Goal: Information Seeking & Learning: Learn about a topic

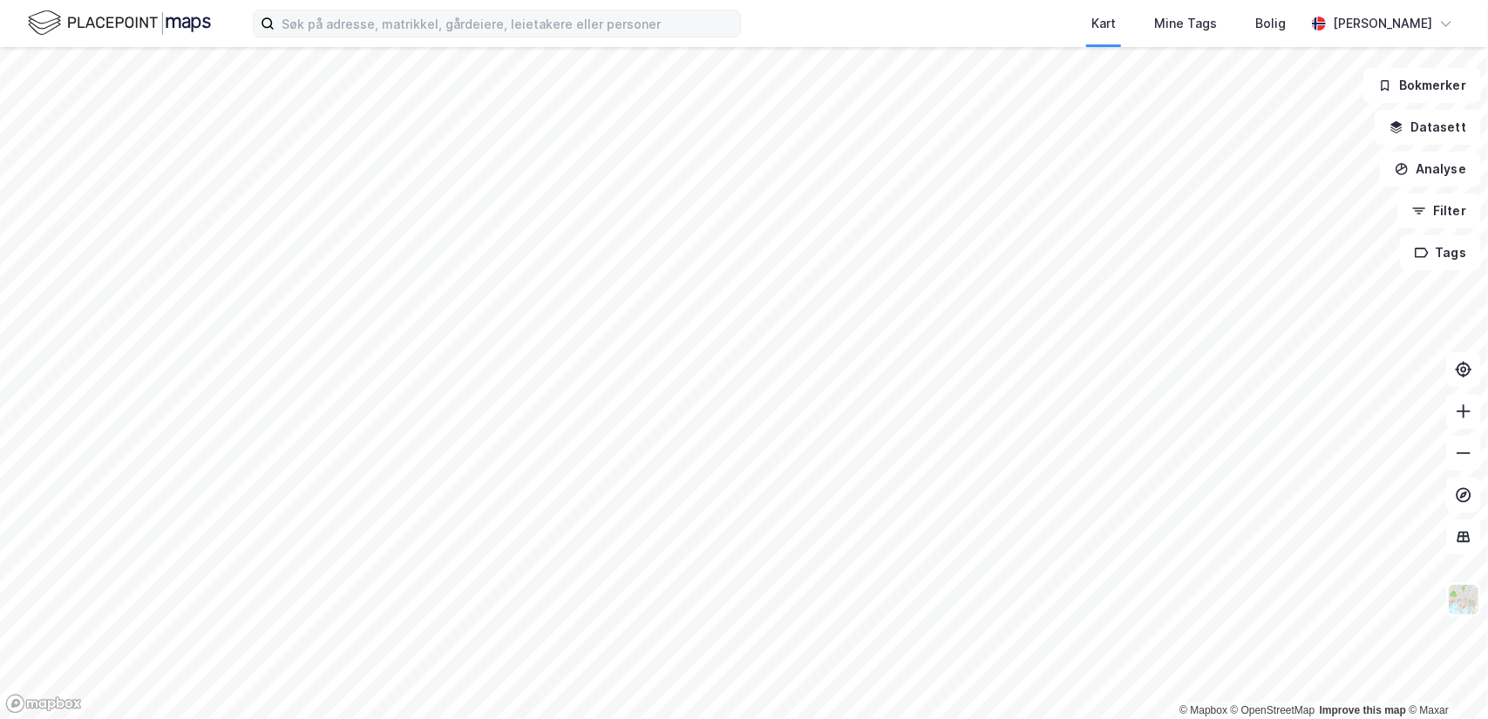
click at [340, 37] on label at bounding box center [497, 24] width 488 height 28
click at [340, 37] on input at bounding box center [507, 23] width 465 height 26
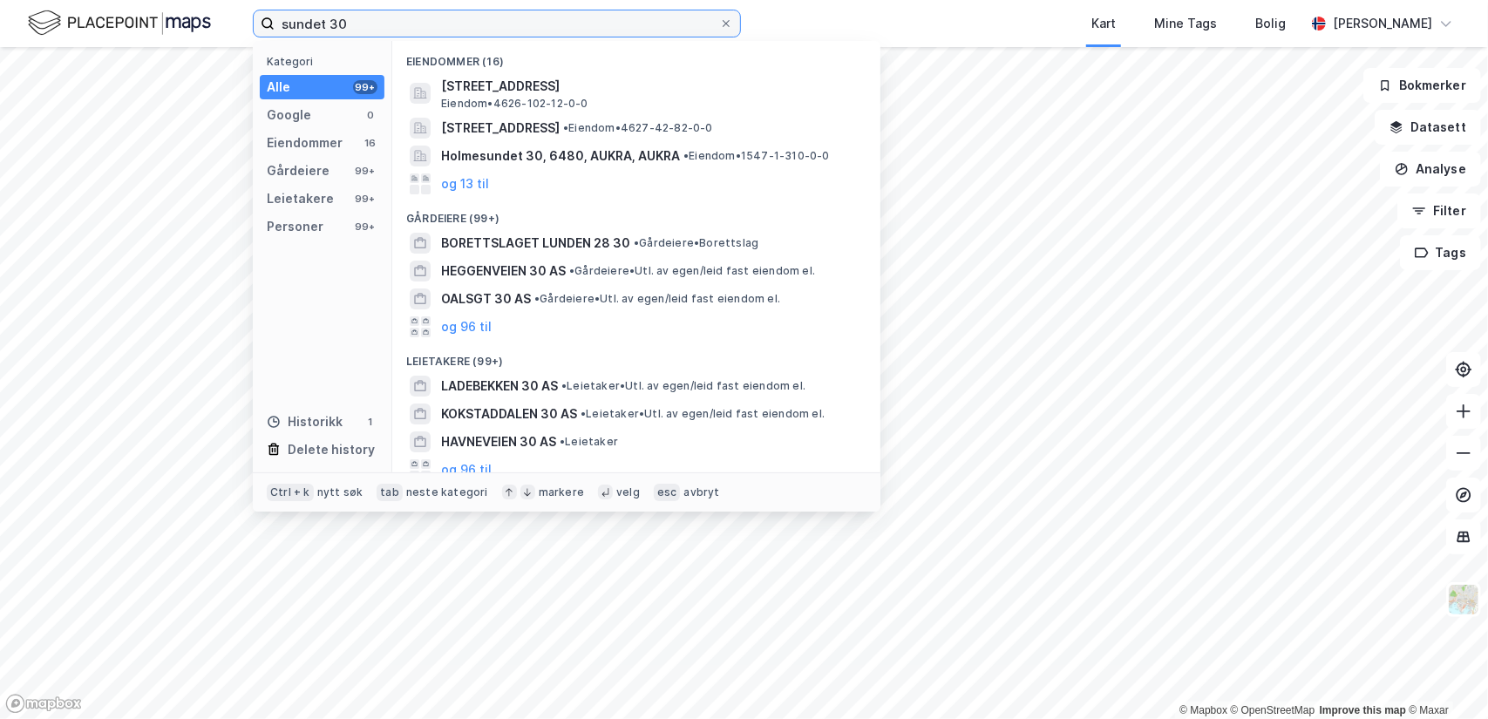
drag, startPoint x: 373, startPoint y: 26, endPoint x: 216, endPoint y: 36, distance: 157.2
click at [216, 36] on div "sundet 30 Kategori Alle 99+ Google 0 Eiendommer 16 Gårdeiere 99+ Leietakere 99+…" at bounding box center [744, 23] width 1488 height 47
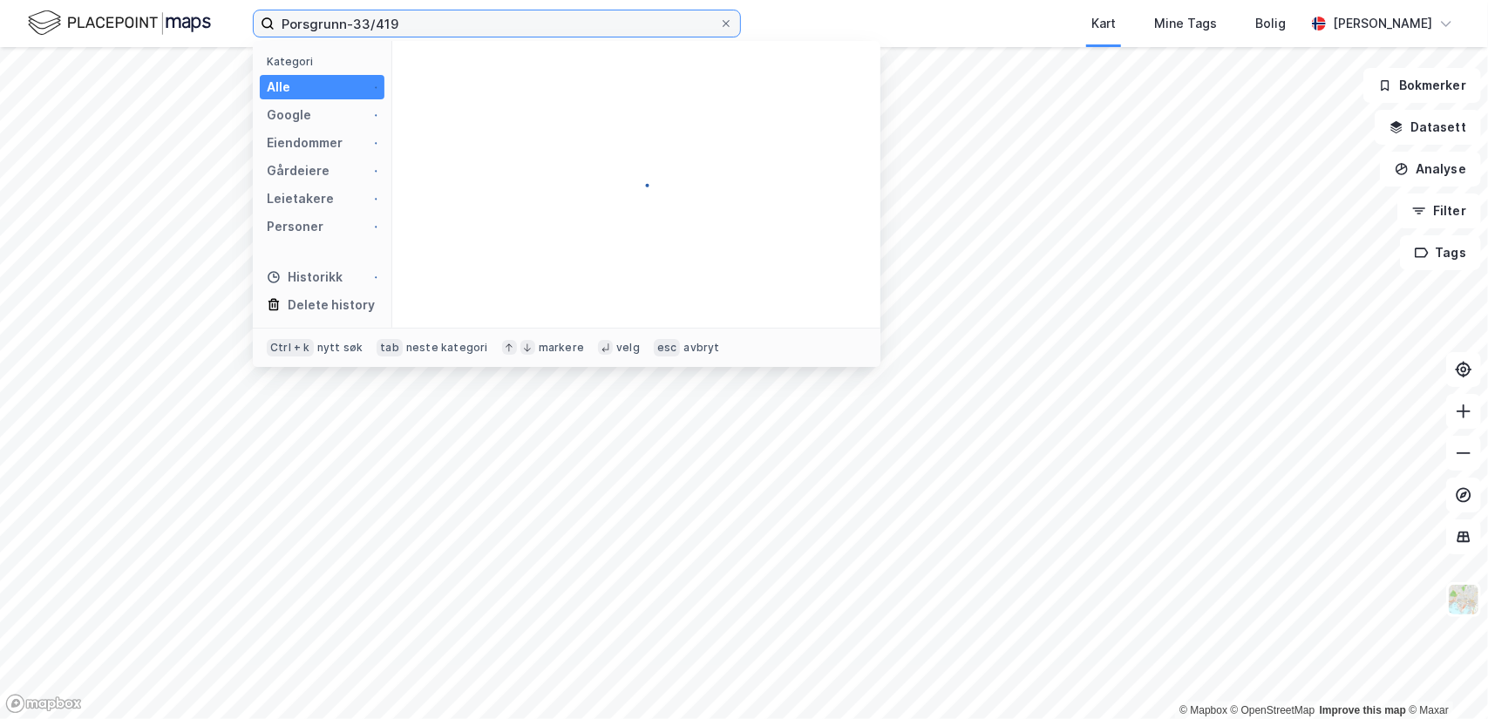
type input "Porsgrunn-33/419"
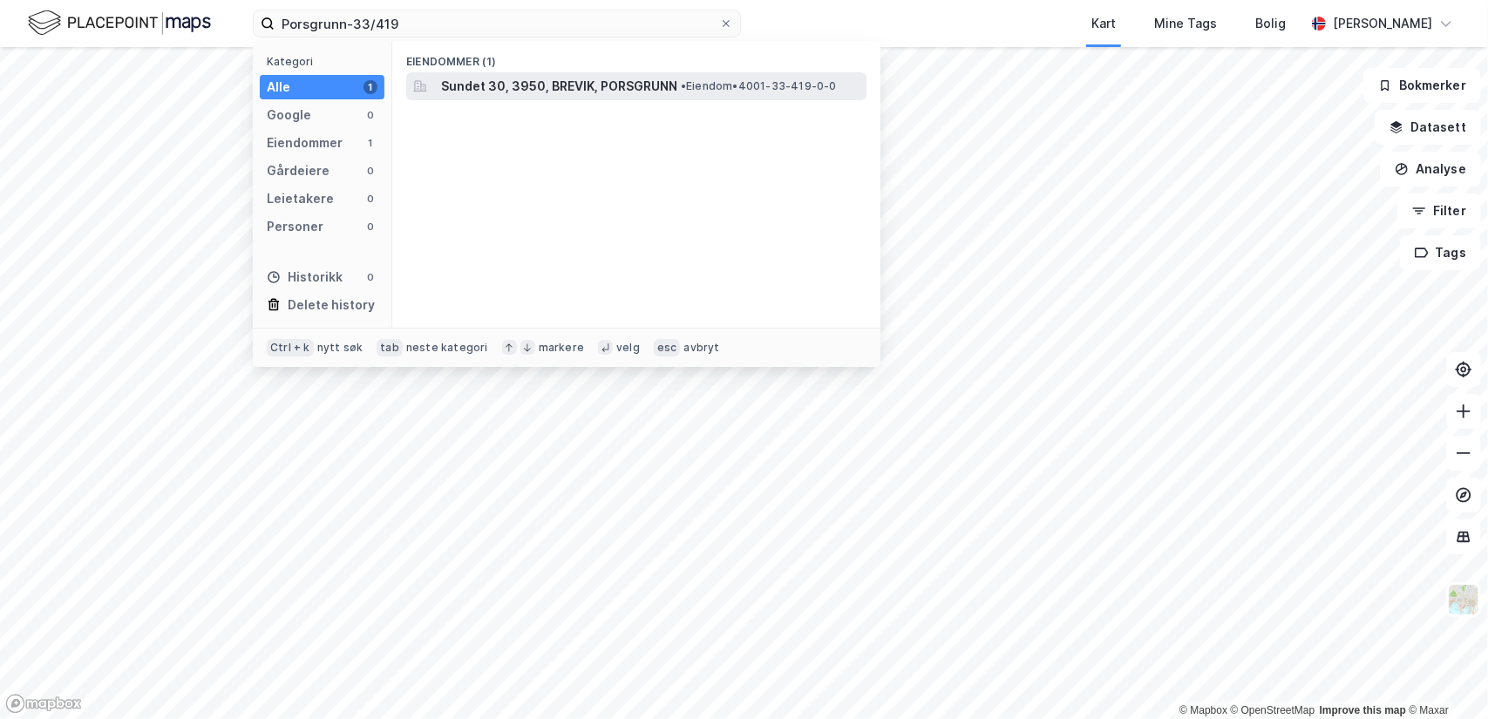
click at [608, 89] on span "Sundet 30, 3950, BREVIK, PORSGRUNN" at bounding box center [559, 86] width 236 height 21
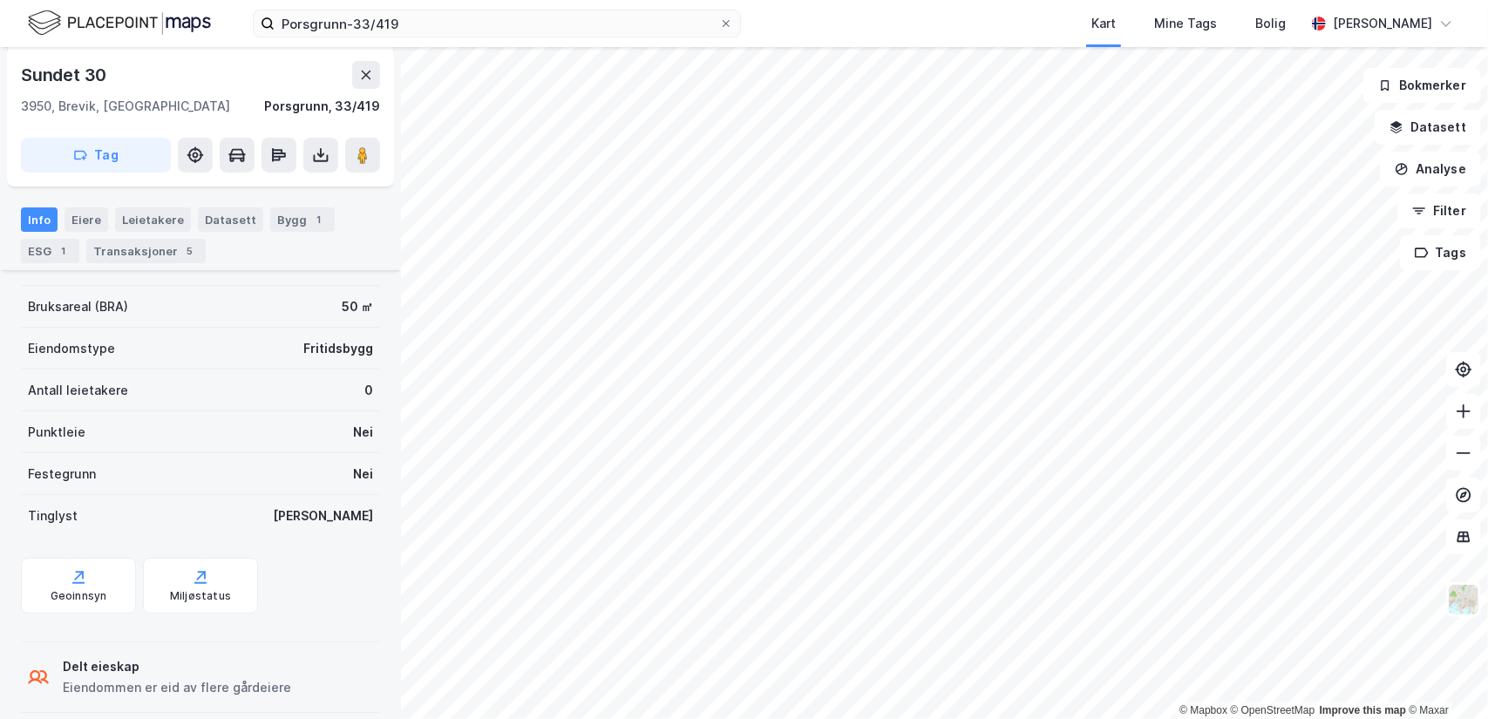
scroll to position [245, 0]
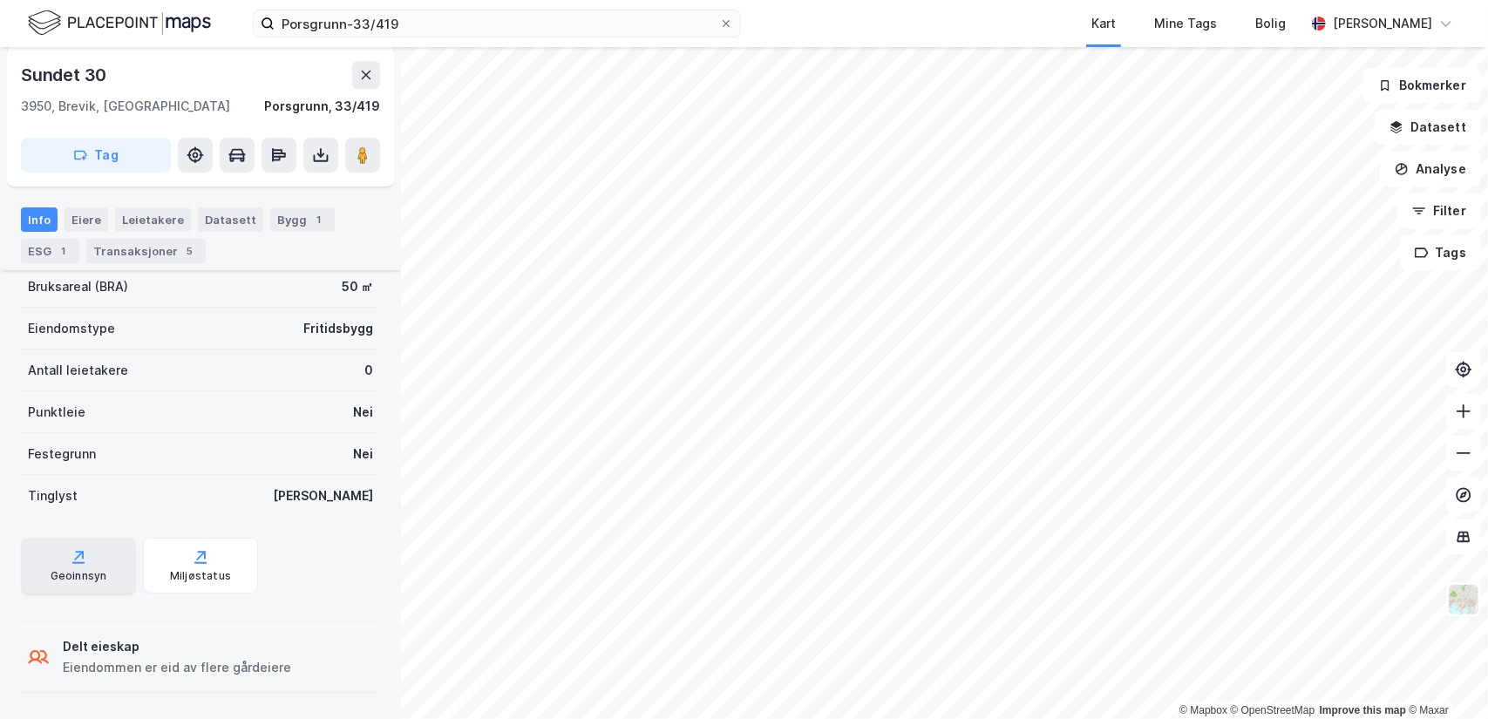
click at [78, 559] on icon at bounding box center [78, 556] width 17 height 17
click at [1410, 125] on button "Datasett" at bounding box center [1427, 127] width 106 height 35
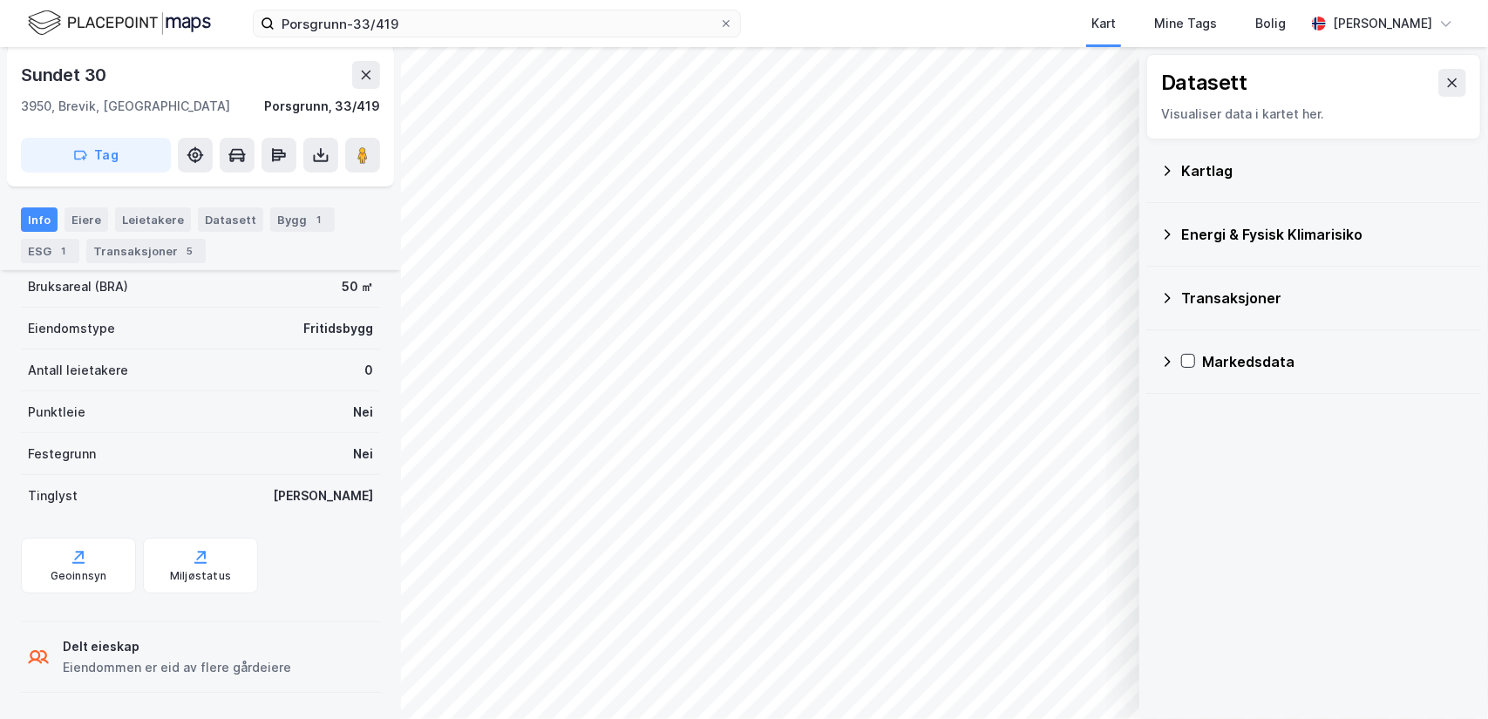
click at [1191, 176] on div "Kartlag" at bounding box center [1324, 170] width 286 height 21
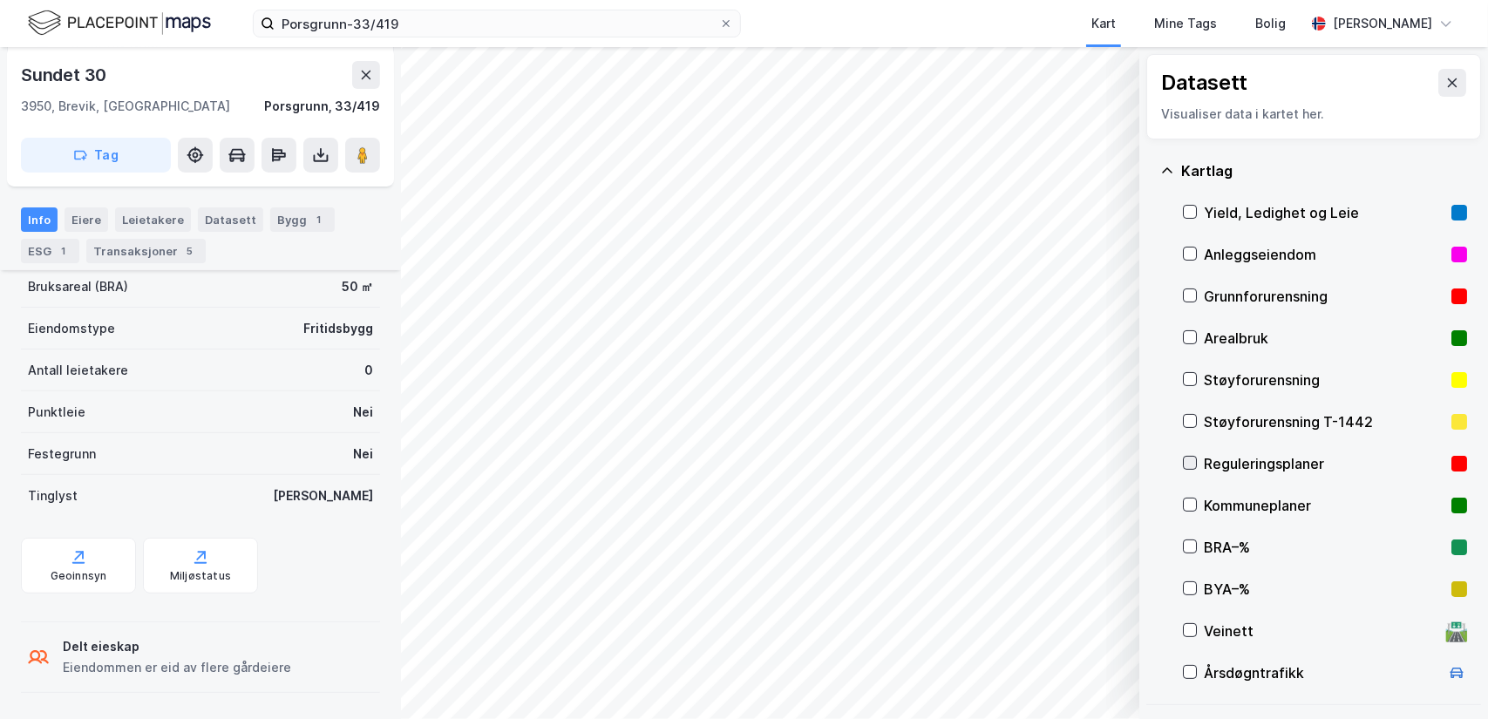
click at [1191, 468] on icon at bounding box center [1190, 463] width 12 height 12
click at [1188, 466] on icon at bounding box center [1190, 463] width 12 height 12
click at [1188, 502] on icon at bounding box center [1190, 505] width 12 height 12
